Goal: Find specific page/section: Find specific page/section

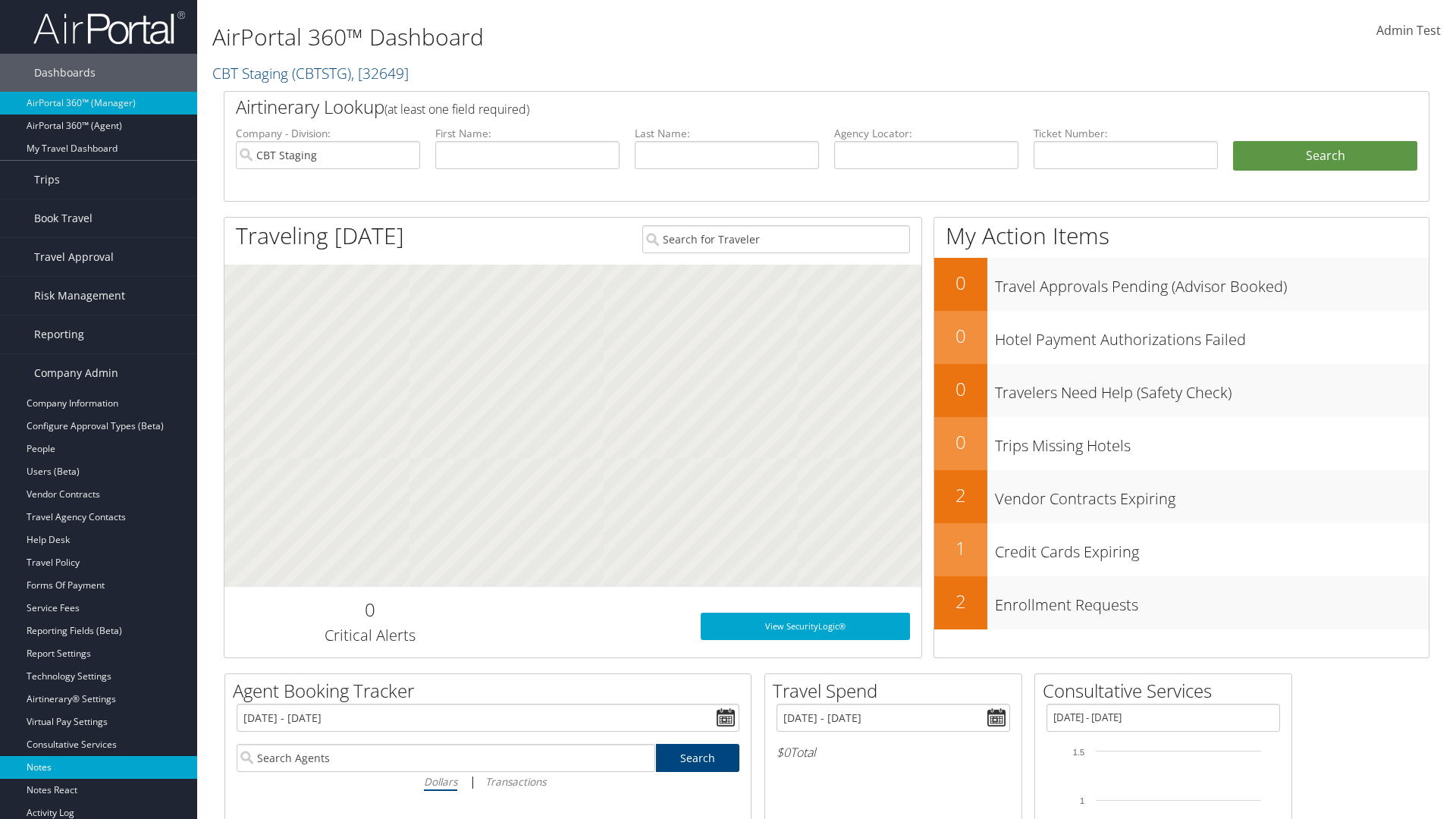
click at [98, 767] on link "Notes" at bounding box center [98, 767] width 197 height 22
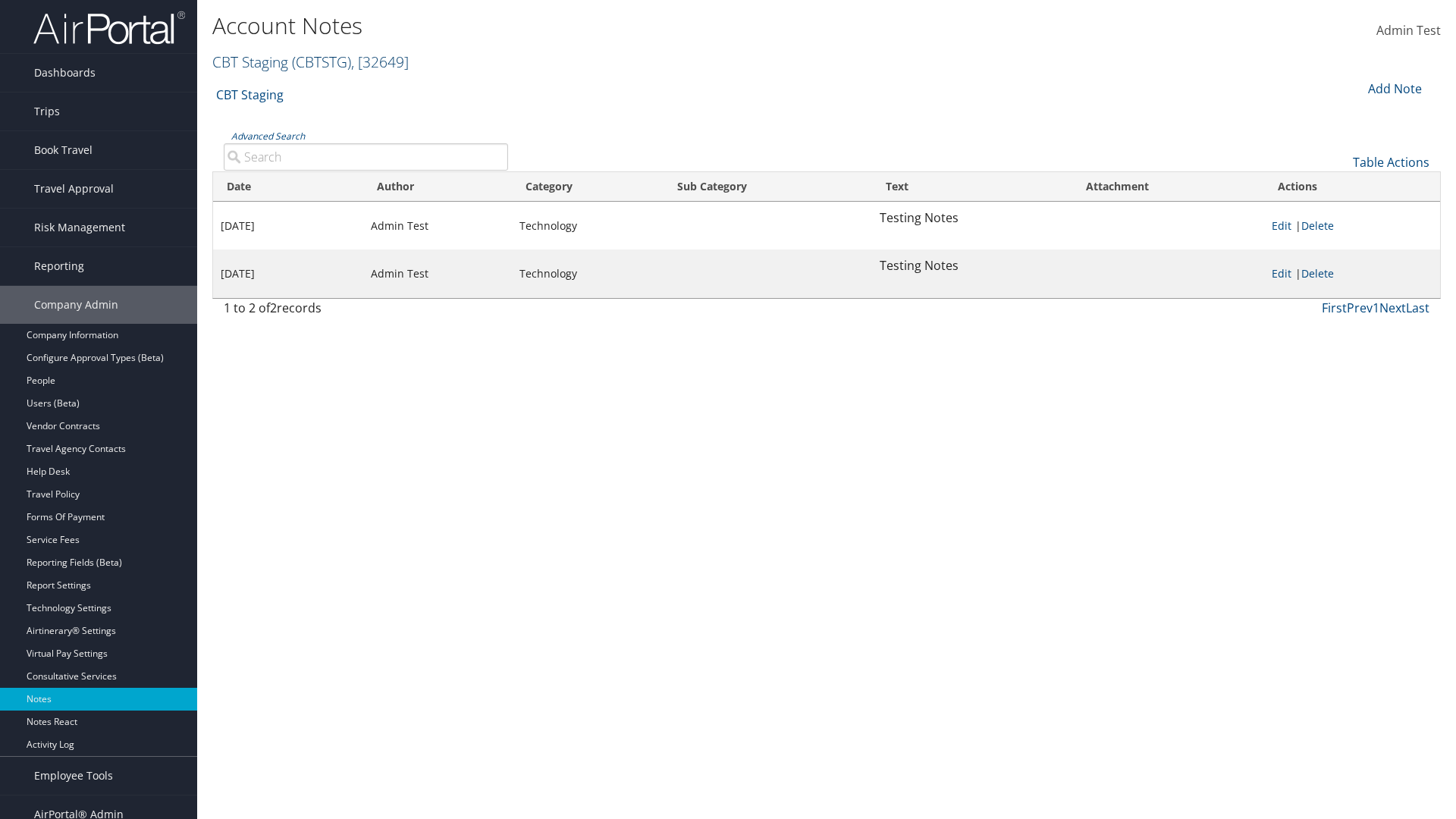
click at [251, 62] on link "CBT Staging ( CBTSTG ) , [ 32649 ]" at bounding box center [311, 62] width 196 height 21
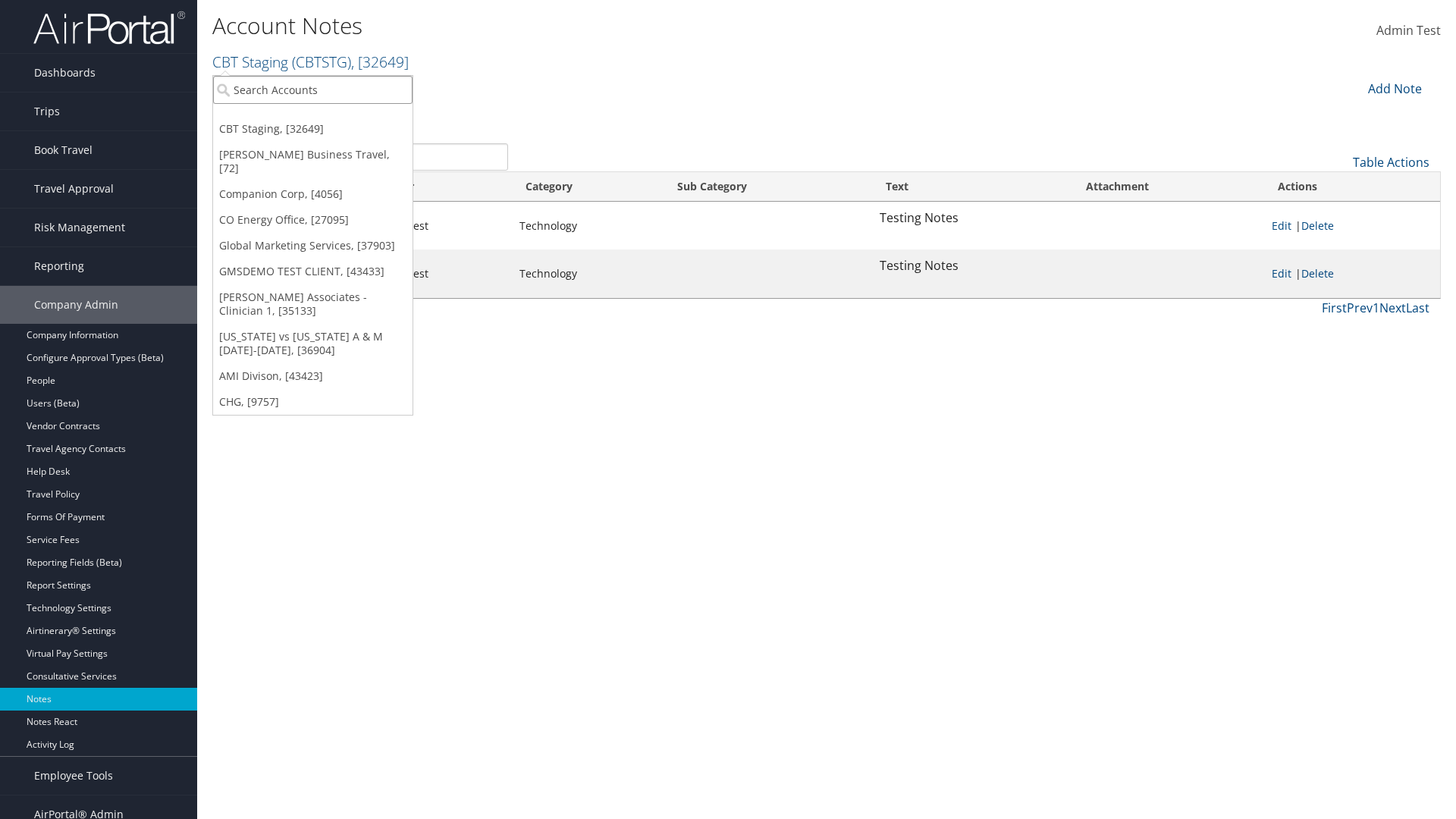
click at [312, 89] on input "search" at bounding box center [313, 90] width 200 height 28
type input "Global Marketing Services"
click at [327, 117] on div "Global Marketing Services (301946), [37903]" at bounding box center [326, 117] width 244 height 13
